Goal: Transaction & Acquisition: Purchase product/service

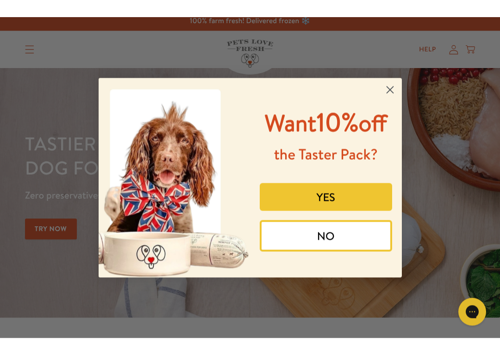
scroll to position [14, 0]
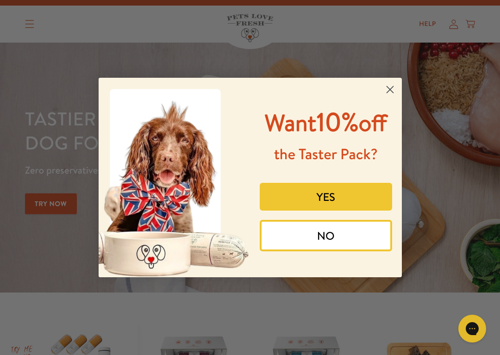
click at [293, 211] on button "YES" at bounding box center [326, 197] width 133 height 28
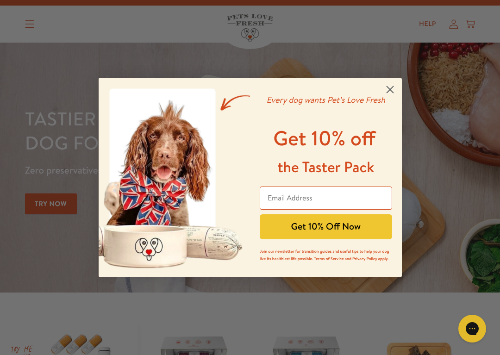
click at [391, 87] on circle "Close dialog" at bounding box center [389, 89] width 15 height 15
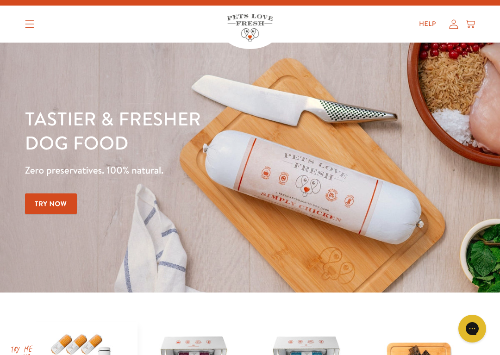
click at [44, 200] on link "Try Now" at bounding box center [51, 204] width 52 height 21
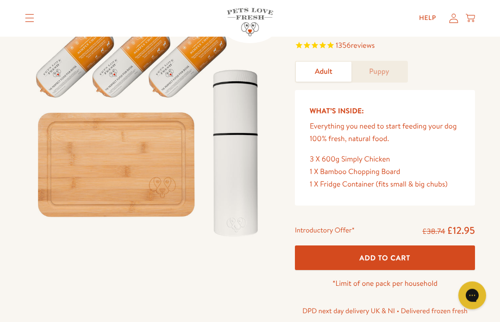
scroll to position [77, 0]
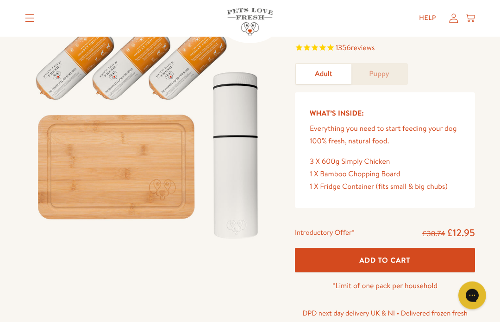
click at [335, 251] on button "Add To Cart" at bounding box center [385, 260] width 180 height 25
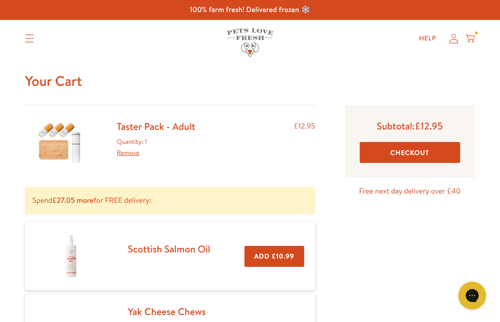
click at [392, 146] on button "Checkout" at bounding box center [410, 152] width 101 height 21
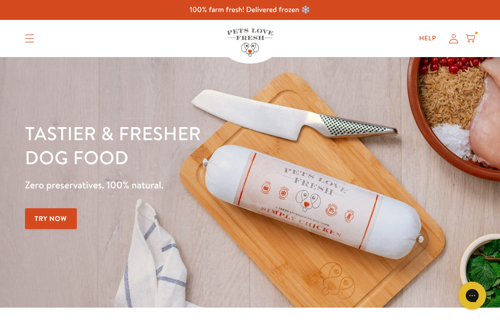
click at [43, 216] on link "Try Now" at bounding box center [51, 218] width 52 height 21
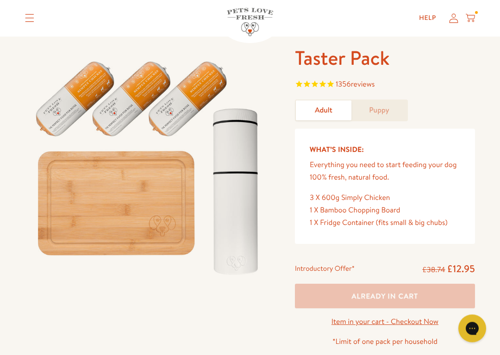
scroll to position [44, 0]
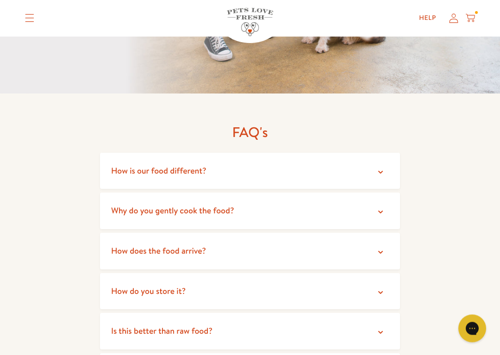
click at [232, 274] on summary "How do you store it?" at bounding box center [250, 292] width 300 height 37
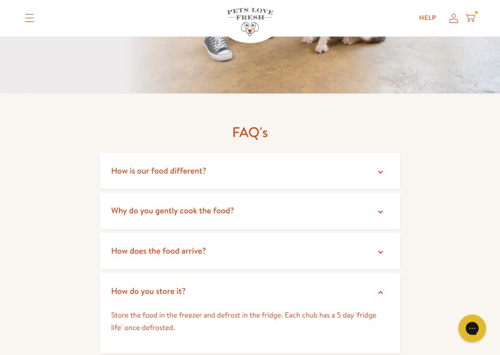
scroll to position [1575, 0]
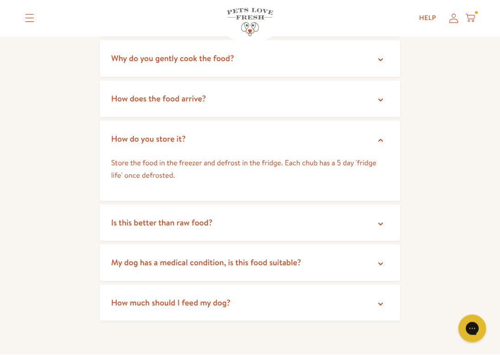
click at [130, 217] on span "Is this better than raw food?" at bounding box center [161, 223] width 101 height 12
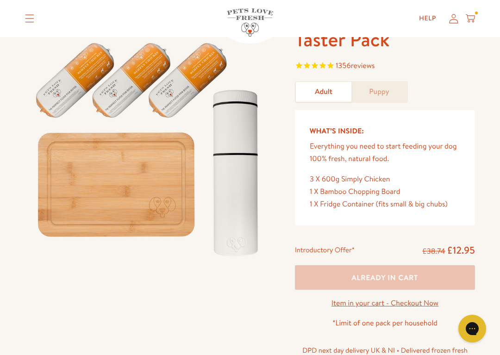
scroll to position [60, 0]
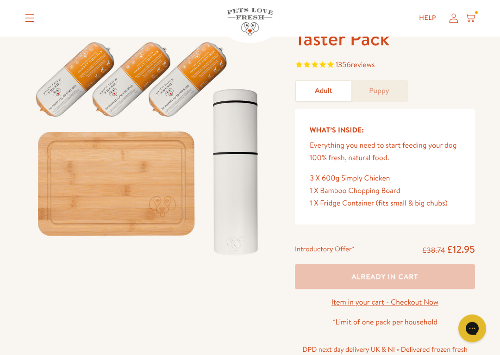
click at [477, 13] on div at bounding box center [476, 13] width 3 height 3
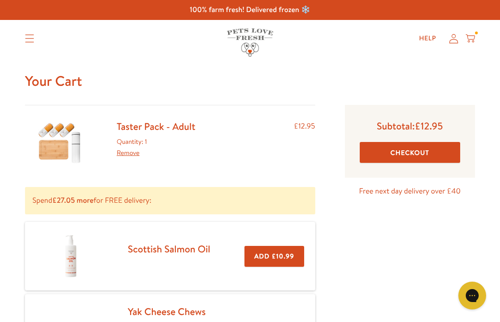
click at [390, 154] on button "Checkout" at bounding box center [410, 152] width 101 height 21
click at [146, 129] on link "Taster Pack - Adult" at bounding box center [156, 126] width 79 height 13
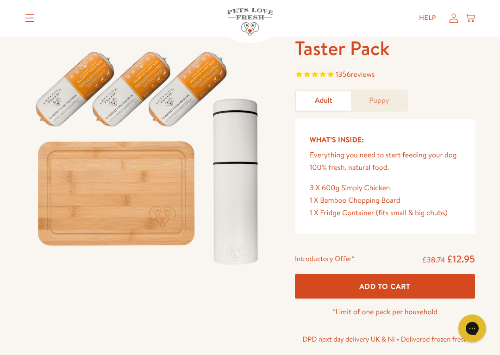
scroll to position [53, 0]
